Goal: Information Seeking & Learning: Learn about a topic

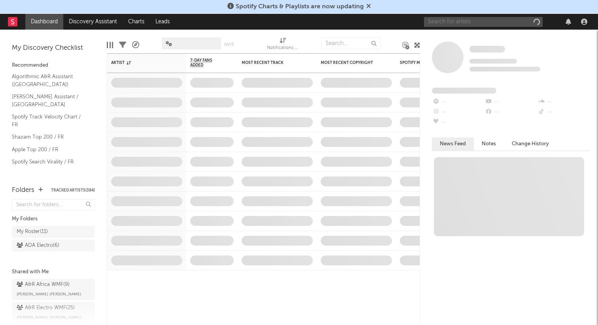
click at [470, 17] on input "text" at bounding box center [483, 22] width 119 height 10
paste input "[URL][DOMAIN_NAME]"
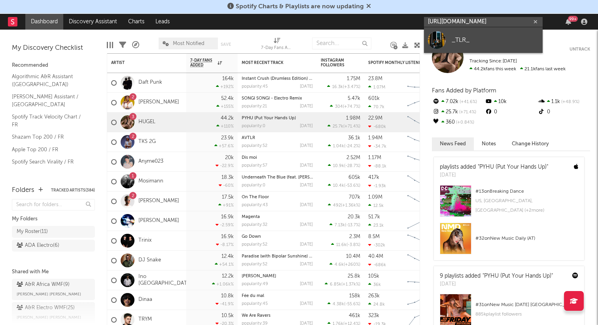
type input "[URL][DOMAIN_NAME]"
click at [459, 40] on div "_TLR_" at bounding box center [495, 39] width 87 height 9
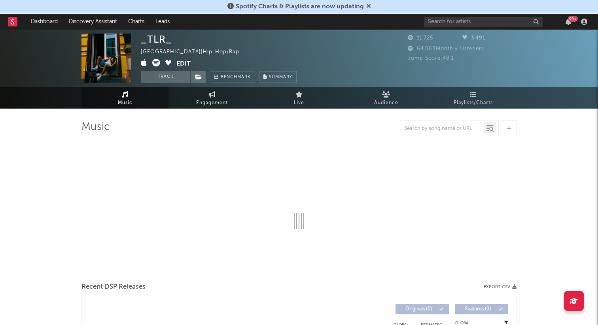
select select "6m"
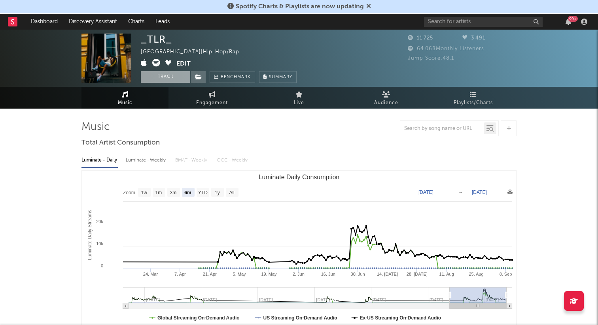
click at [174, 81] on button "Track" at bounding box center [165, 77] width 49 height 12
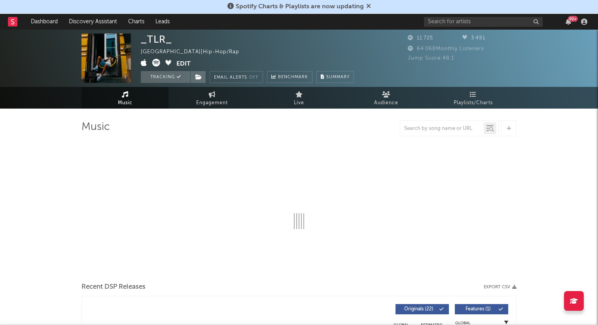
select select "6m"
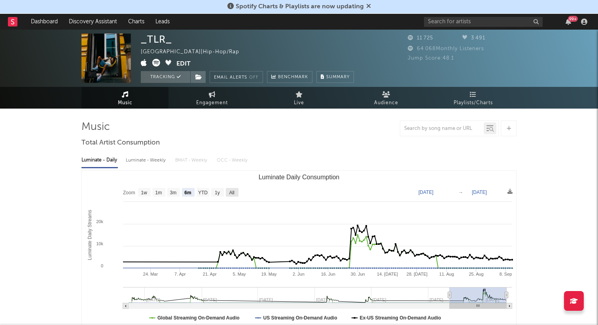
click at [230, 189] on g "All" at bounding box center [232, 192] width 13 height 9
select select "All"
type input "[DATE]"
